Goal: Information Seeking & Learning: Understand process/instructions

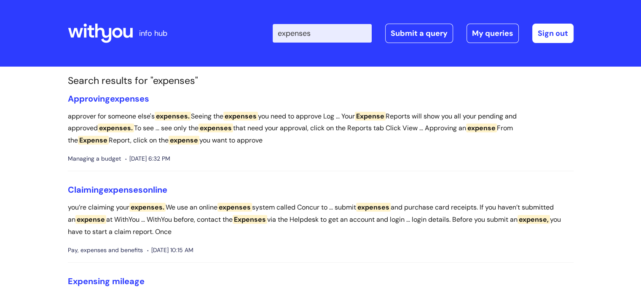
click at [287, 35] on input "expenses" at bounding box center [322, 33] width 99 height 19
type input "food expenses"
click button "Search" at bounding box center [0, 0] width 0 height 0
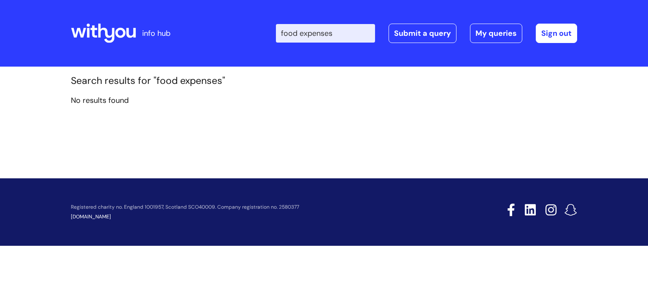
drag, startPoint x: 309, startPoint y: 33, endPoint x: 219, endPoint y: 30, distance: 89.5
click at [219, 30] on div "Enter your search term here... food expenses Search Submit a query My queries W…" at bounding box center [387, 33] width 380 height 50
type input "expenses"
click button "Search" at bounding box center [0, 0] width 0 height 0
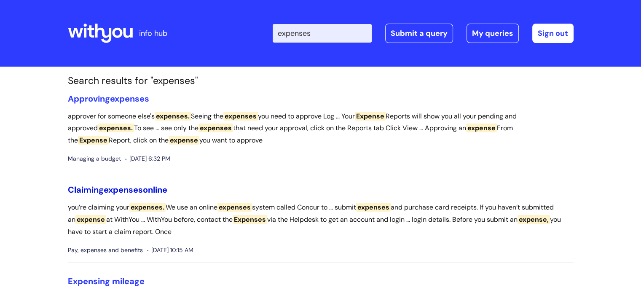
click at [127, 189] on span "expenses" at bounding box center [123, 189] width 39 height 11
